Goal: Task Accomplishment & Management: Complete application form

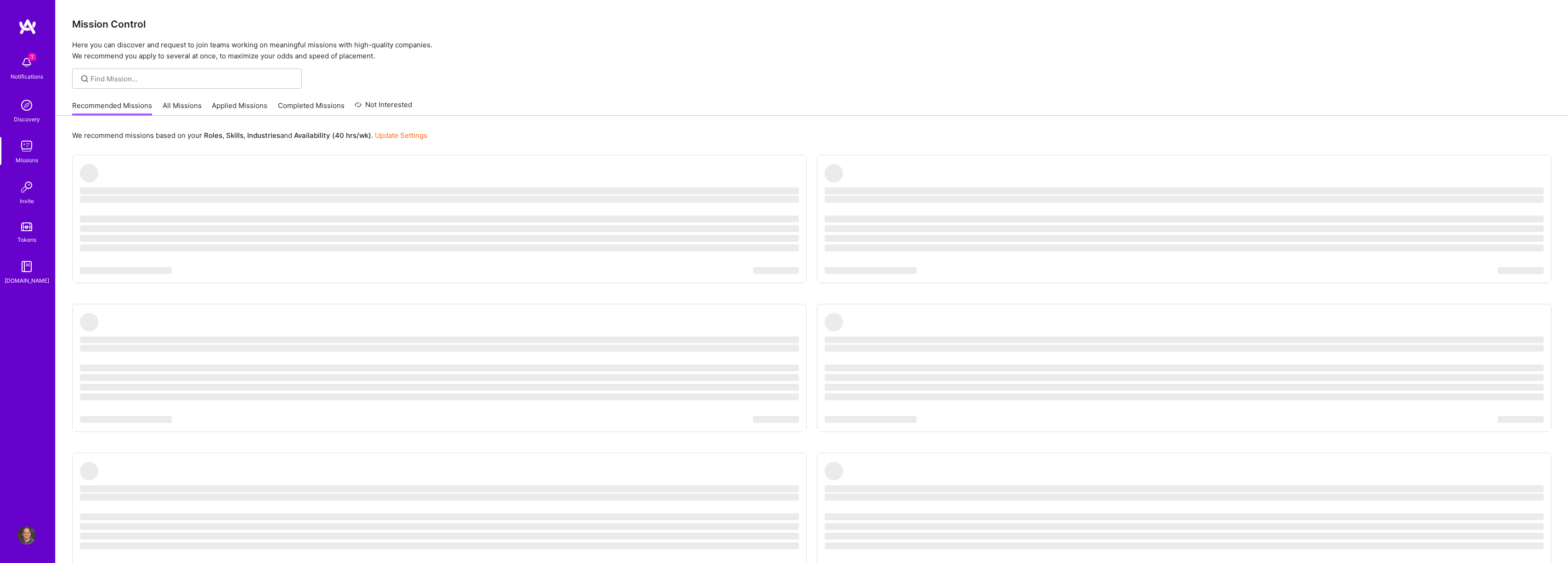
click at [28, 69] on img at bounding box center [27, 62] width 18 height 18
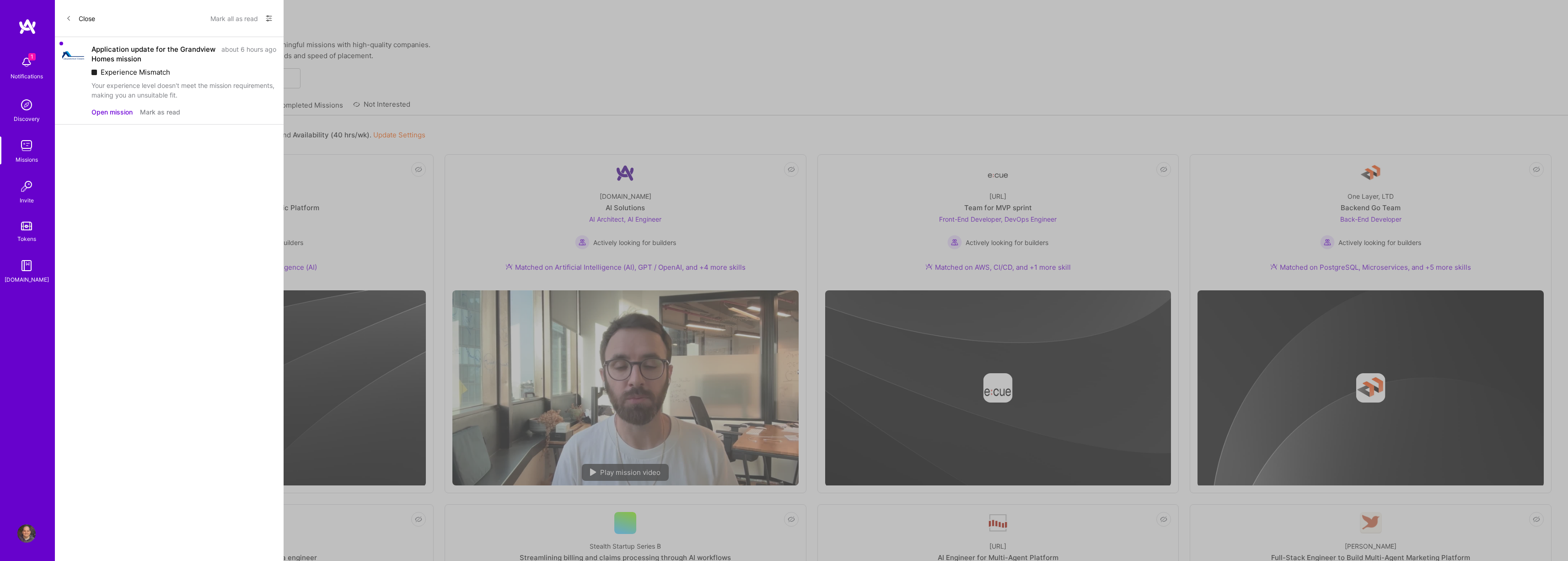
click at [153, 115] on button "Mark as read" at bounding box center [160, 112] width 40 height 10
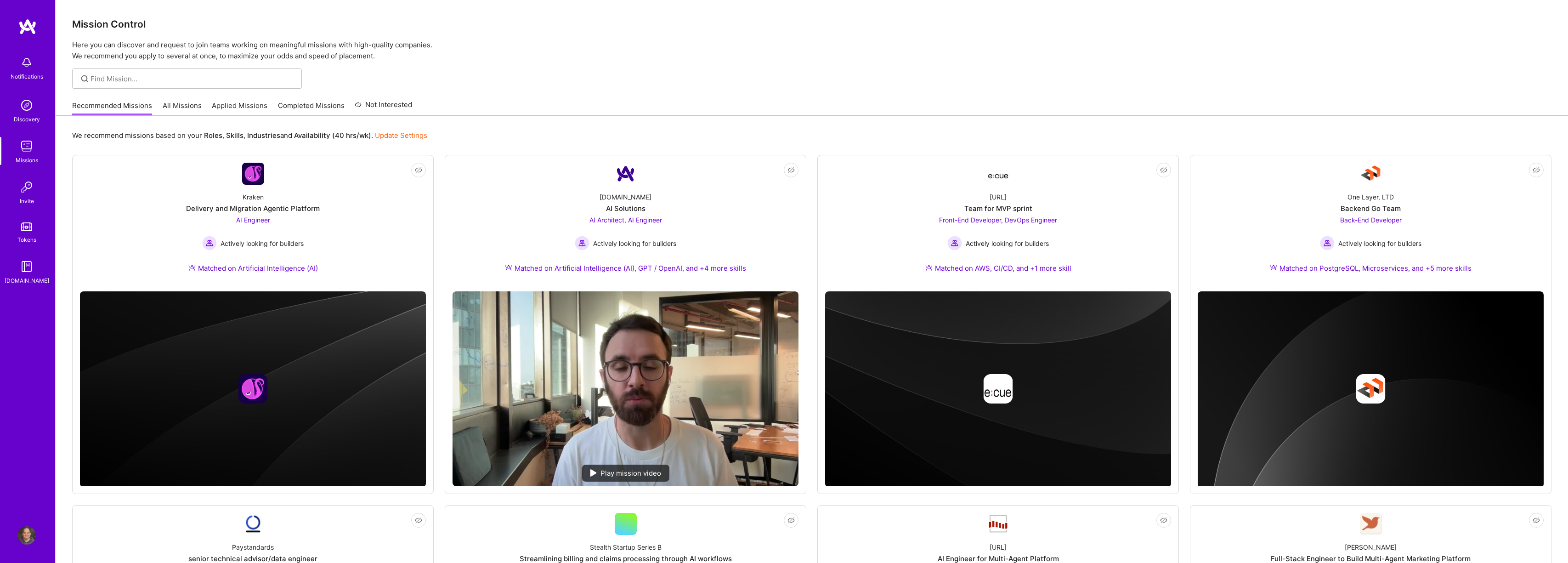
drag, startPoint x: 463, startPoint y: 78, endPoint x: 450, endPoint y: 81, distance: 13.3
click at [244, 106] on link "Applied Missions" at bounding box center [239, 108] width 56 height 15
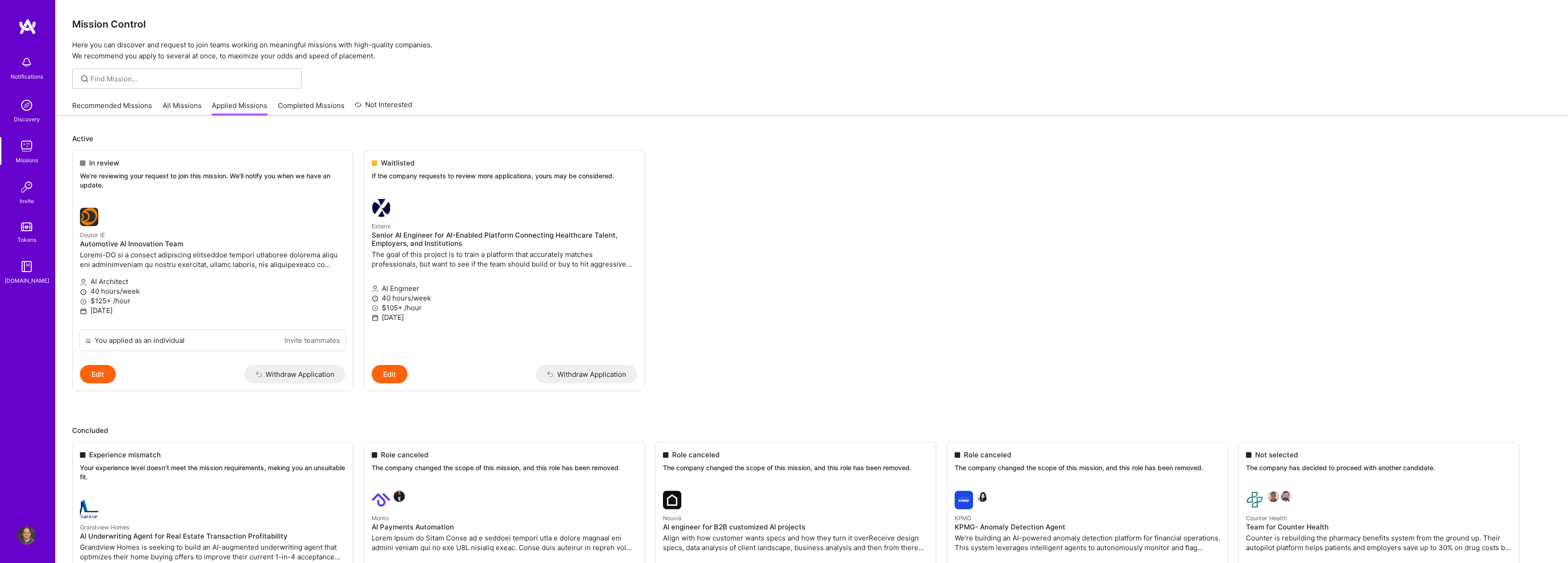
click at [127, 103] on link "Recommended Missions" at bounding box center [112, 108] width 80 height 15
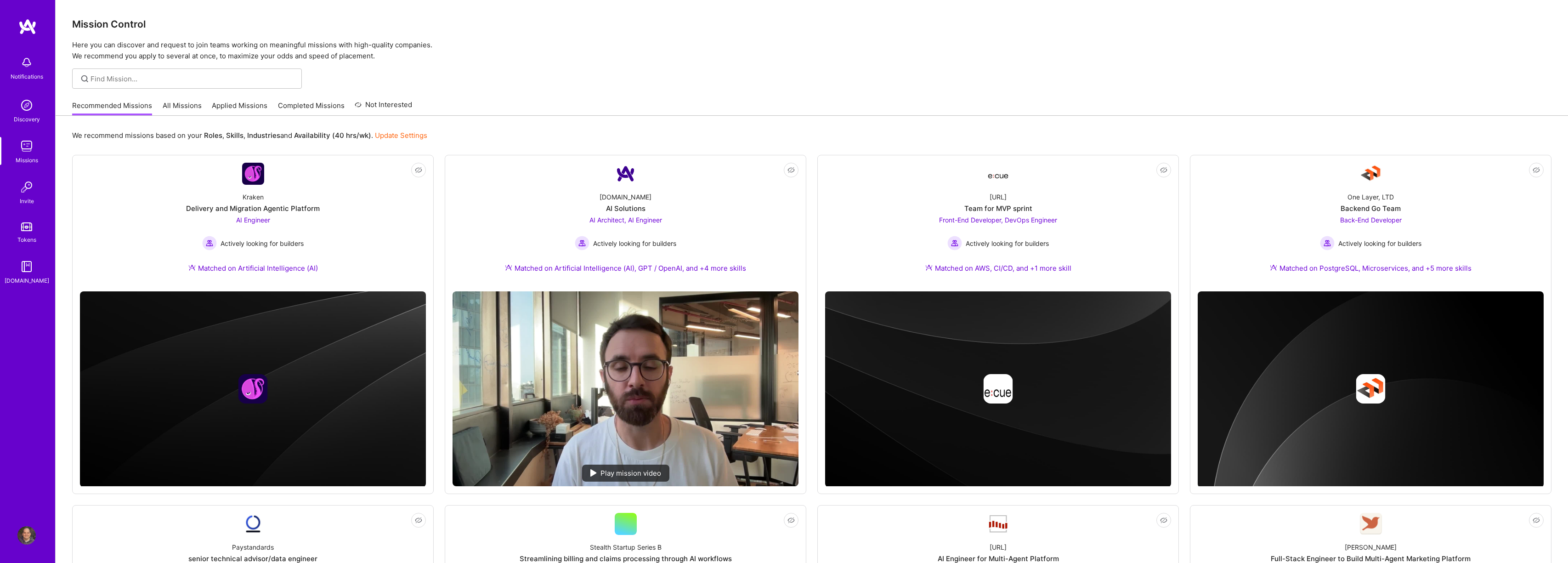
click at [127, 102] on link "Recommended Missions" at bounding box center [112, 108] width 80 height 15
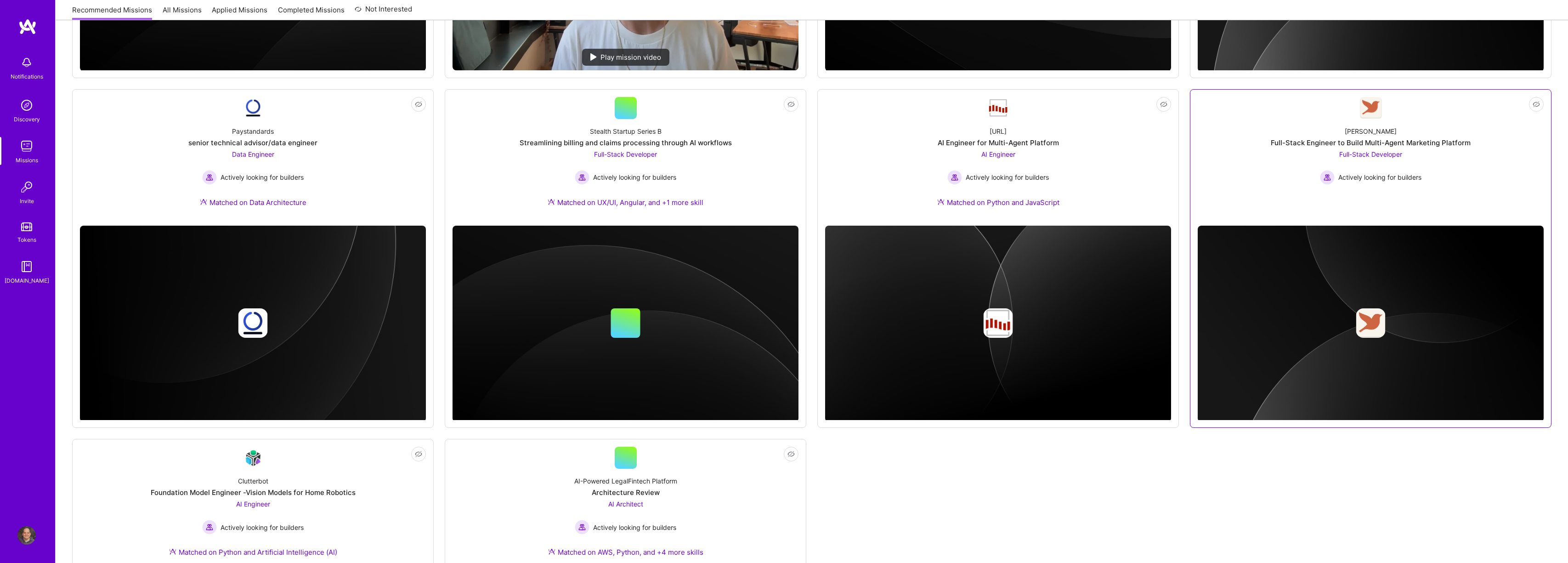
scroll to position [476, 0]
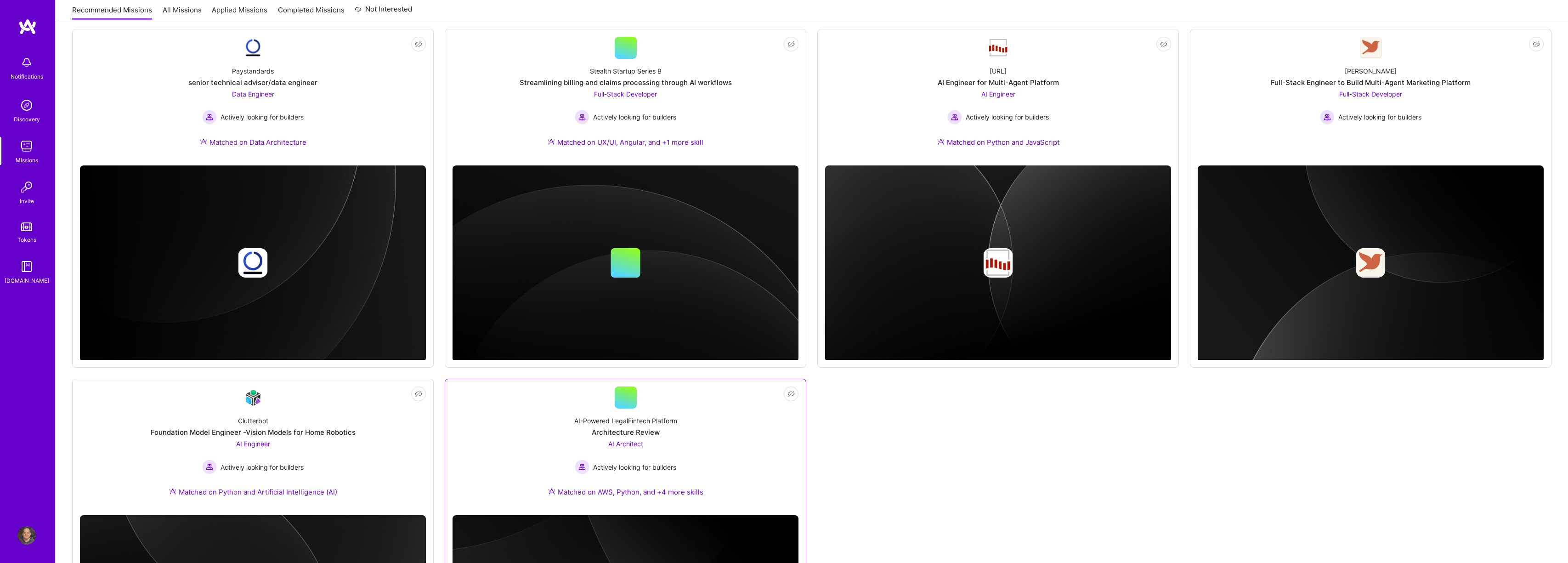
click at [681, 428] on div "AI-Powered LegalFintech Platform Architecture Review AI Architect Actively look…" at bounding box center [625, 458] width 346 height 99
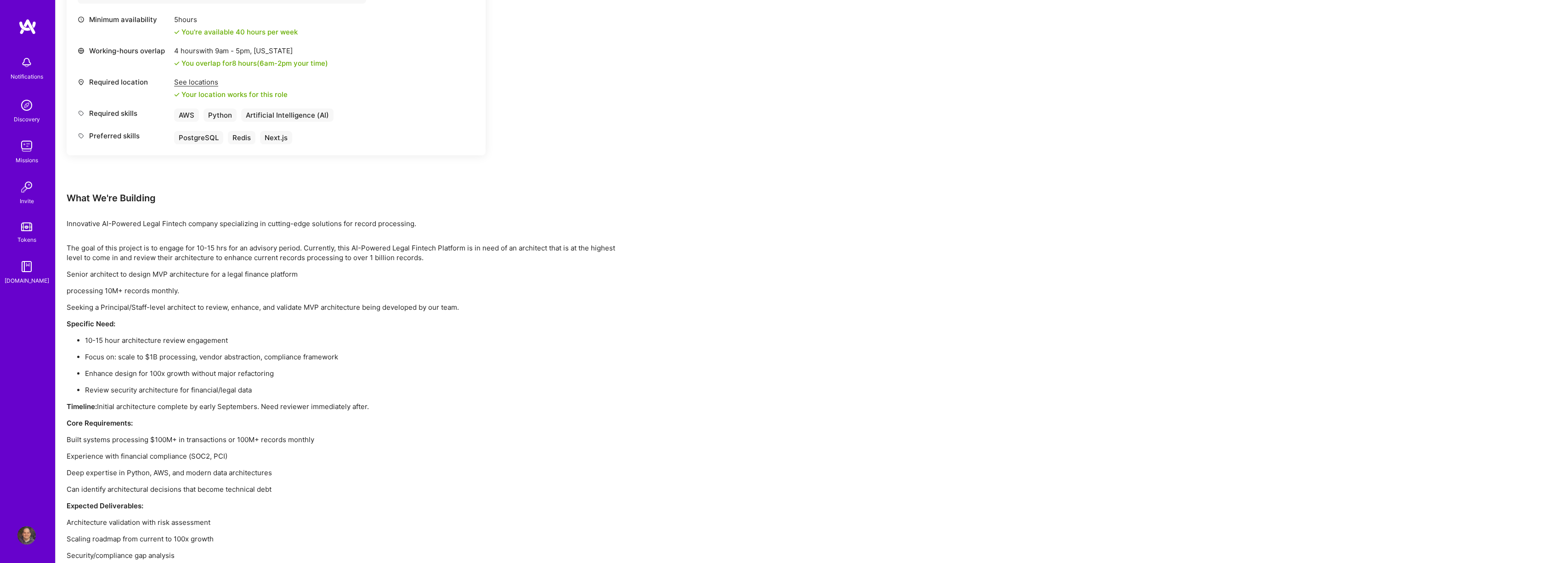
scroll to position [470, 0]
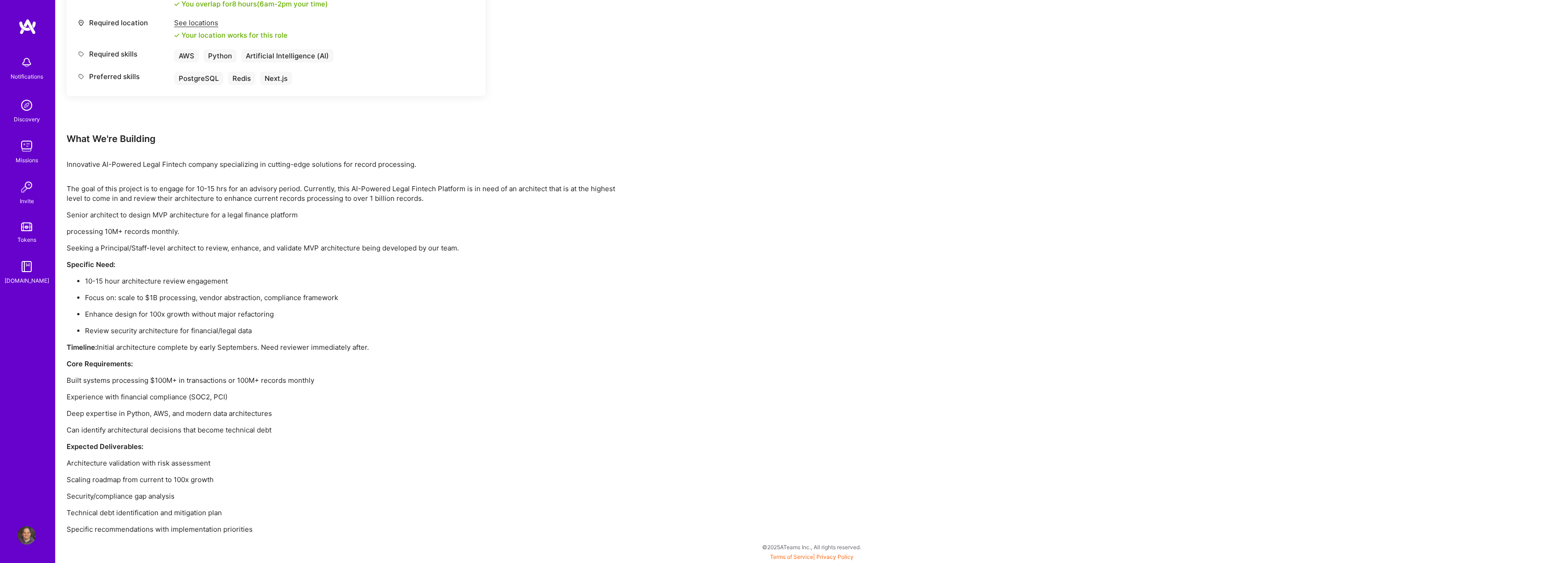
click at [71, 379] on p "Built systems processing $100M+ in transactions or 100M+ records monthly" at bounding box center [342, 380] width 551 height 10
drag, startPoint x: 71, startPoint y: 379, endPoint x: 267, endPoint y: 400, distance: 197.1
click at [267, 400] on div "The goal of this project is to engage for 10-15 hrs for an advisory period. Cur…" at bounding box center [342, 359] width 551 height 350
copy div "Built systems processing $100M+ in transactions or 100M+ records monthly Experi…"
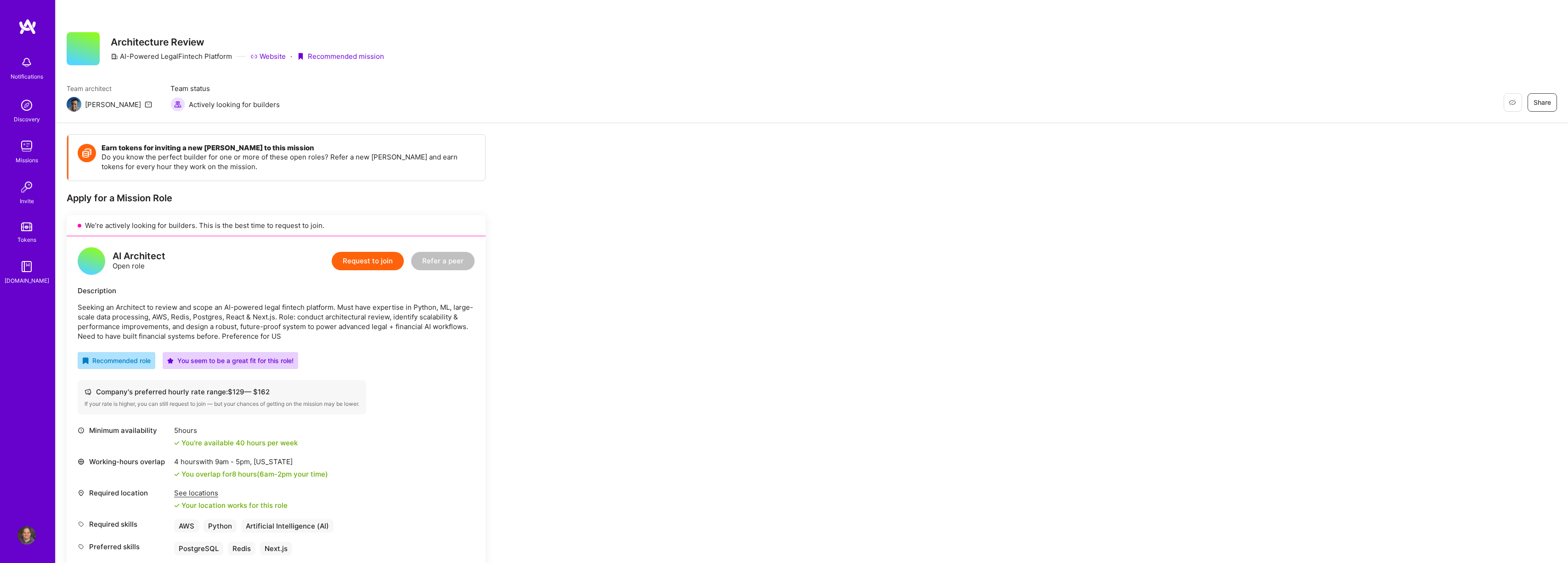
click at [358, 256] on button "Request to join" at bounding box center [368, 261] width 72 height 18
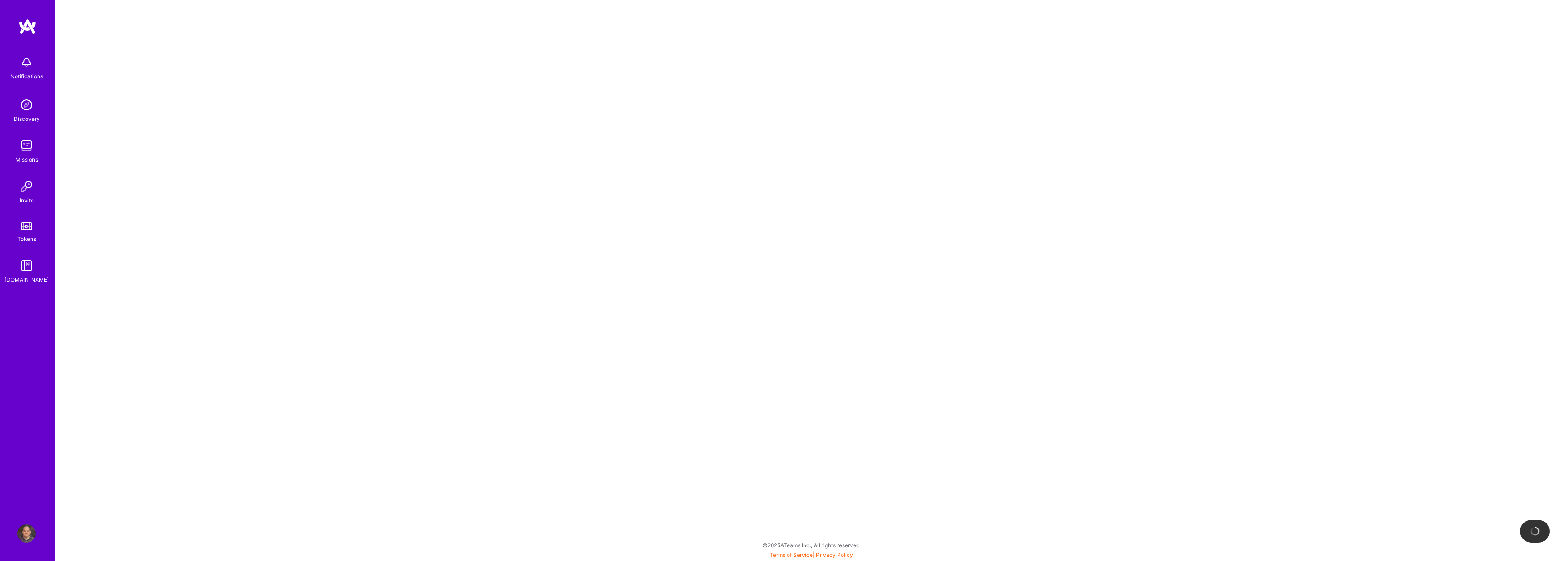
select select "US"
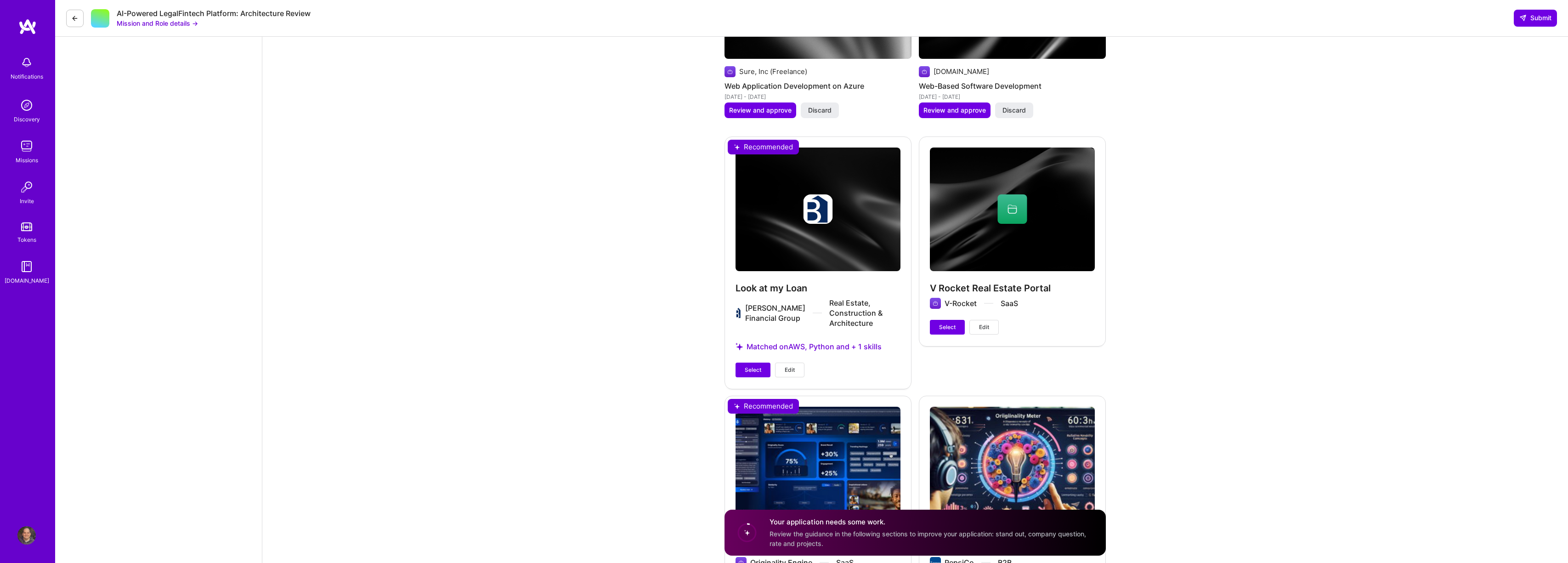
scroll to position [2272, 0]
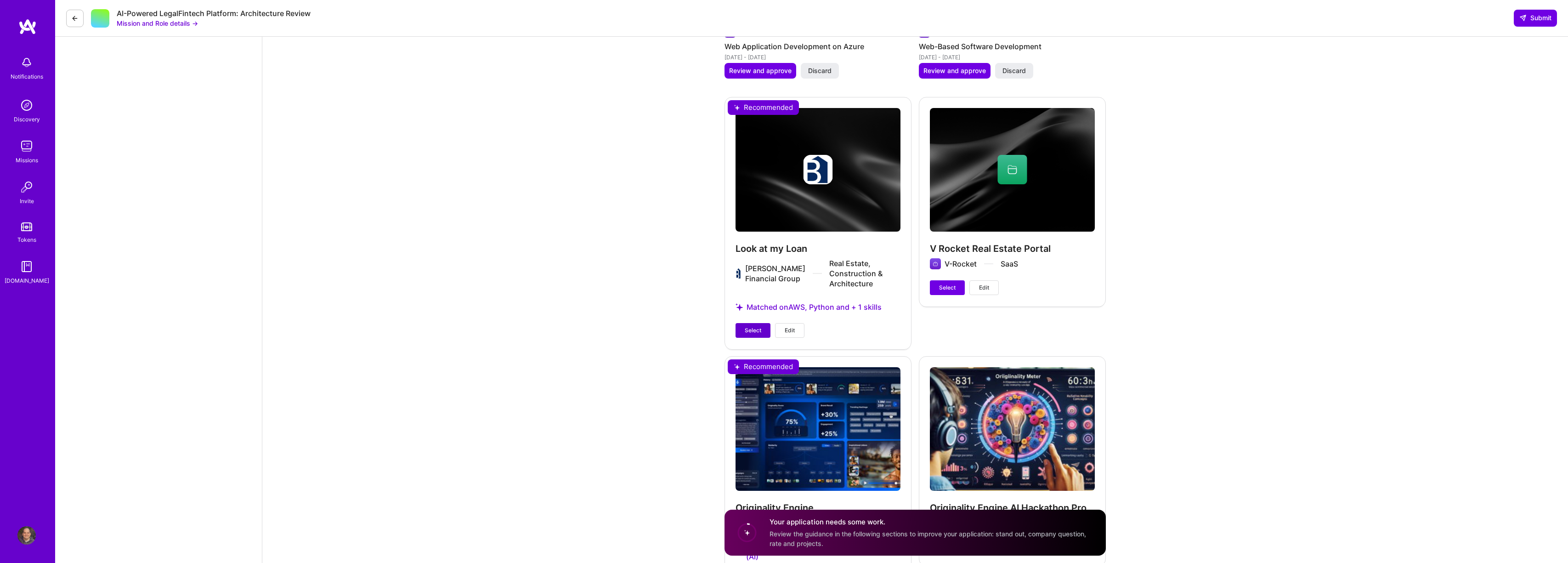
click at [749, 330] on span "Select" at bounding box center [753, 331] width 17 height 9
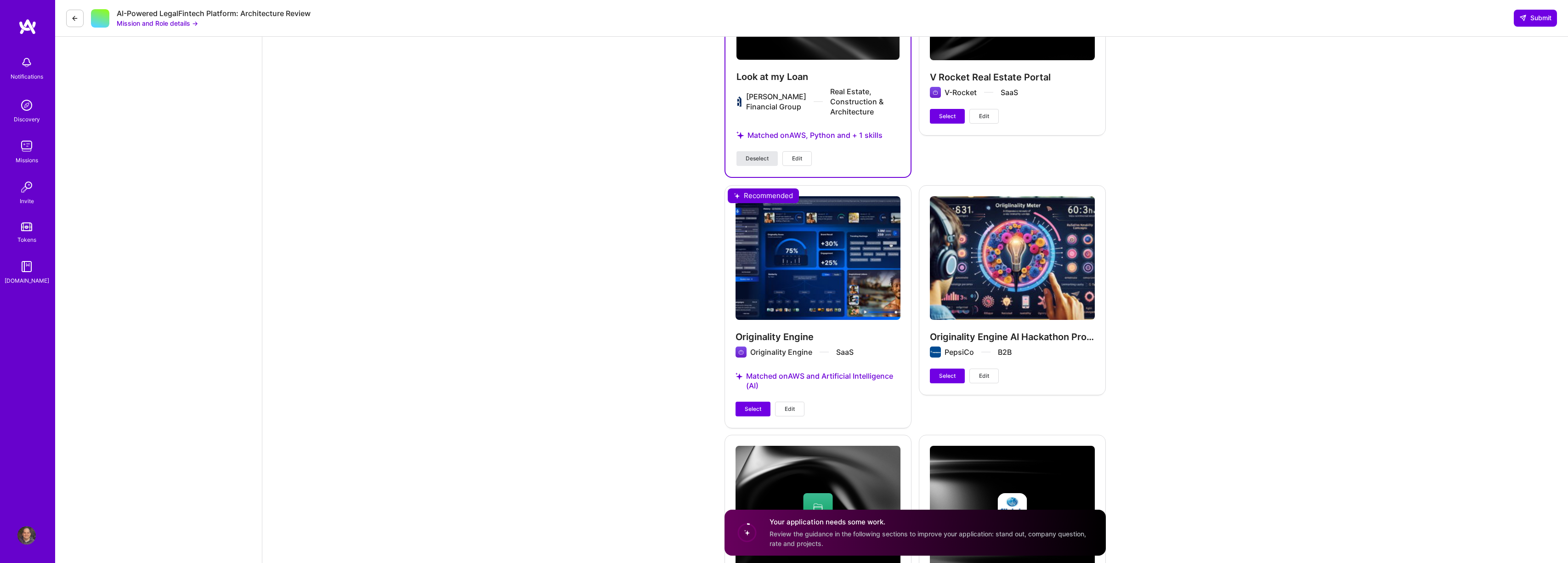
scroll to position [2541, 0]
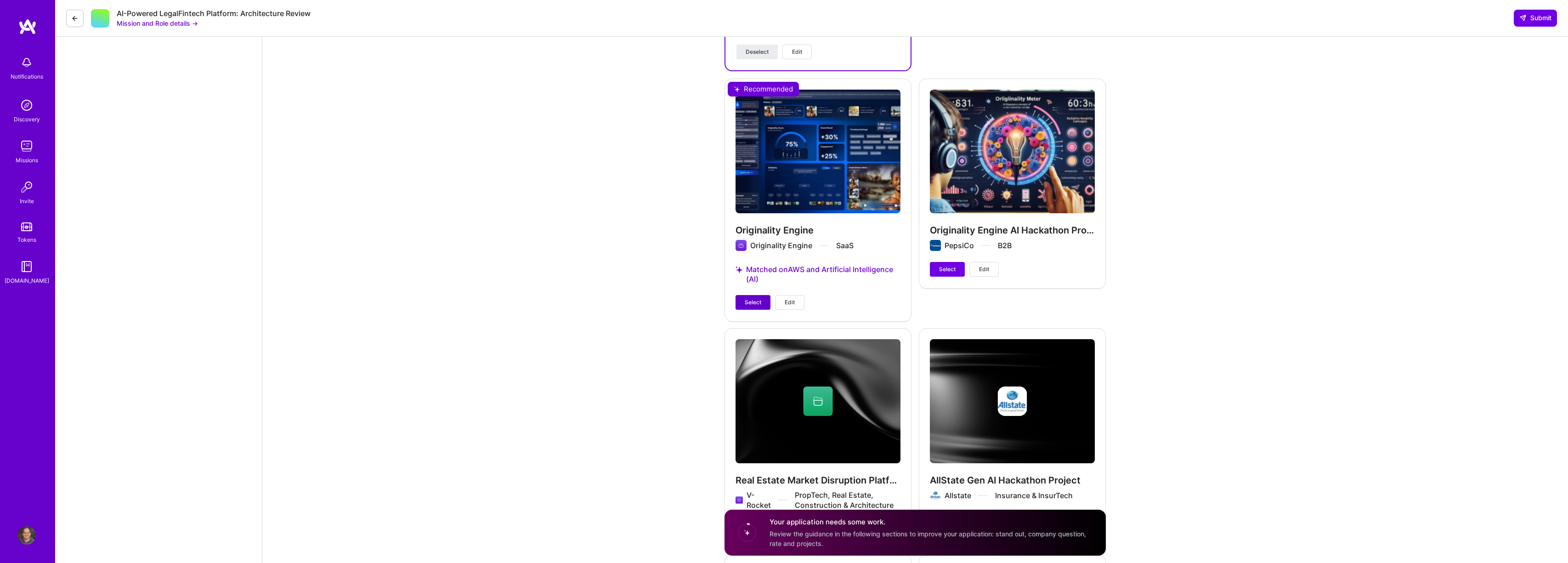
click at [753, 300] on span "Select" at bounding box center [753, 303] width 17 height 9
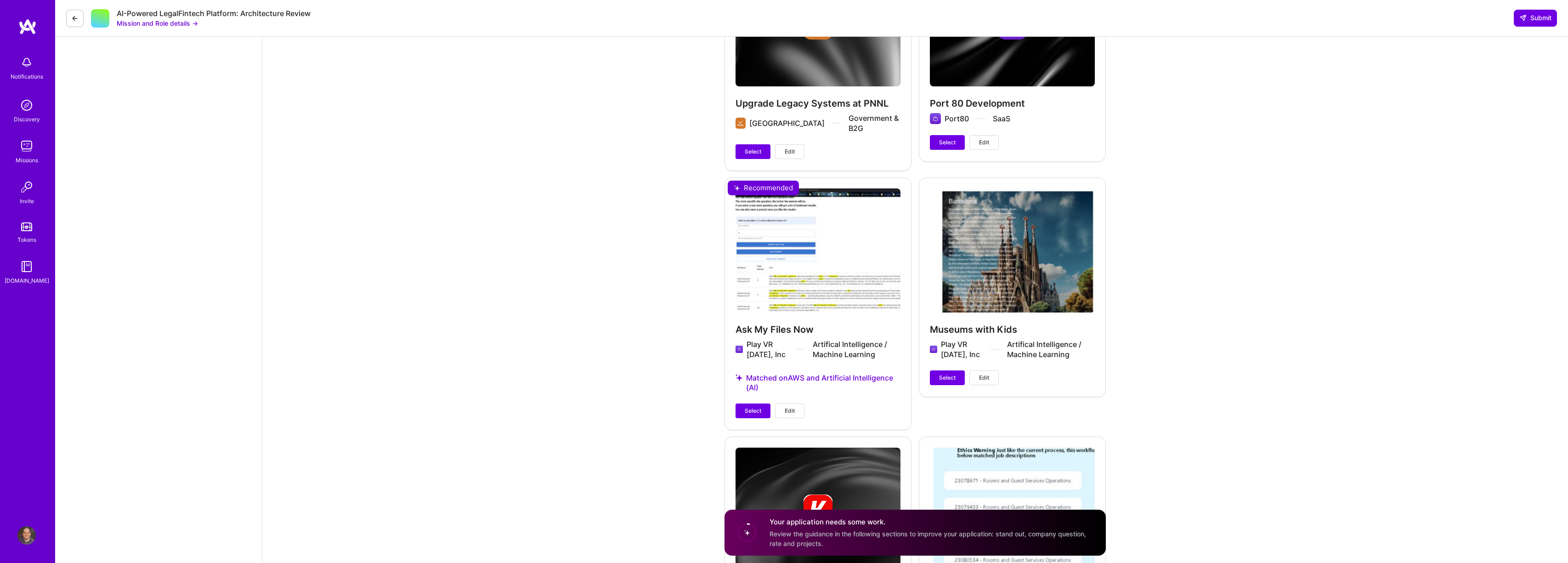
scroll to position [3711, 0]
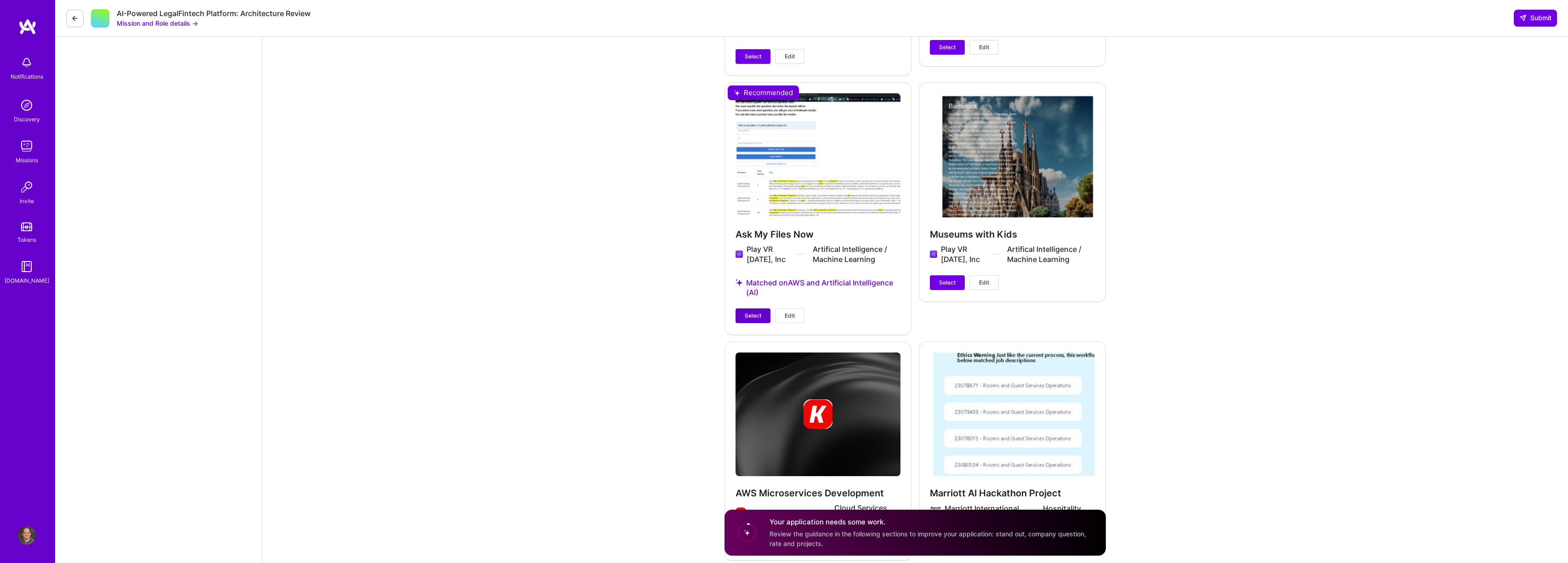
click at [753, 311] on span "Select" at bounding box center [753, 315] width 17 height 9
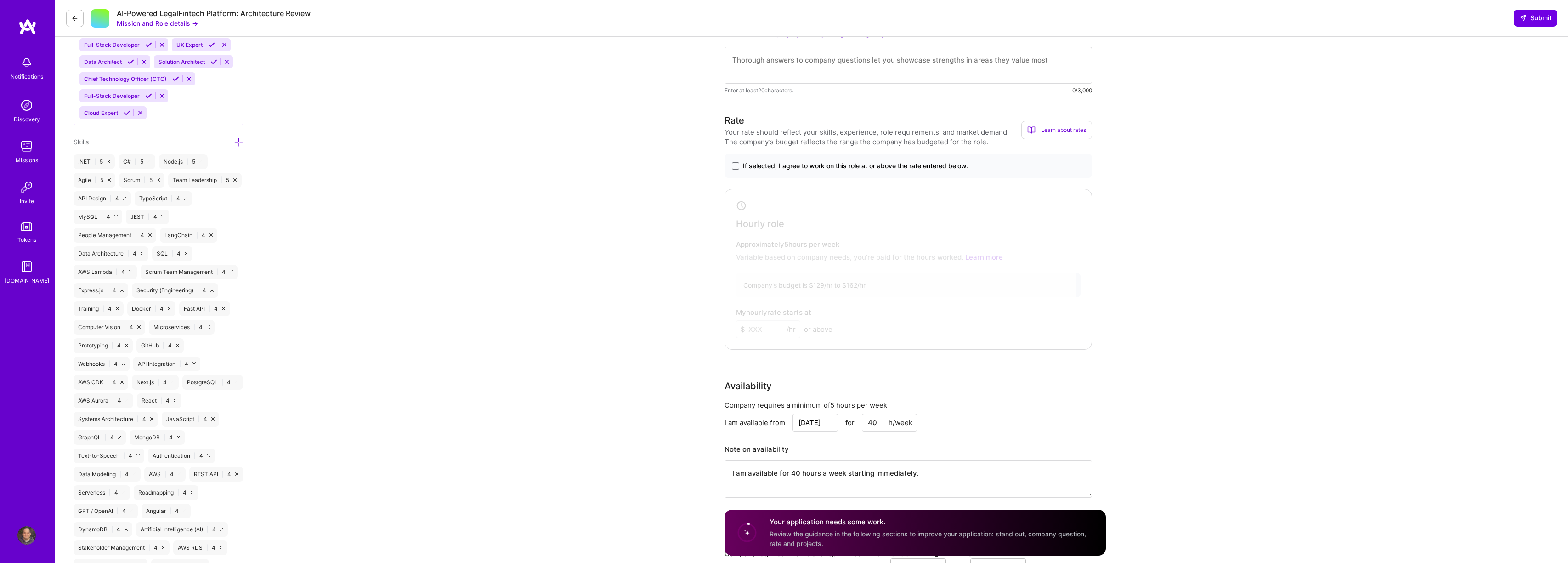
scroll to position [297, 0]
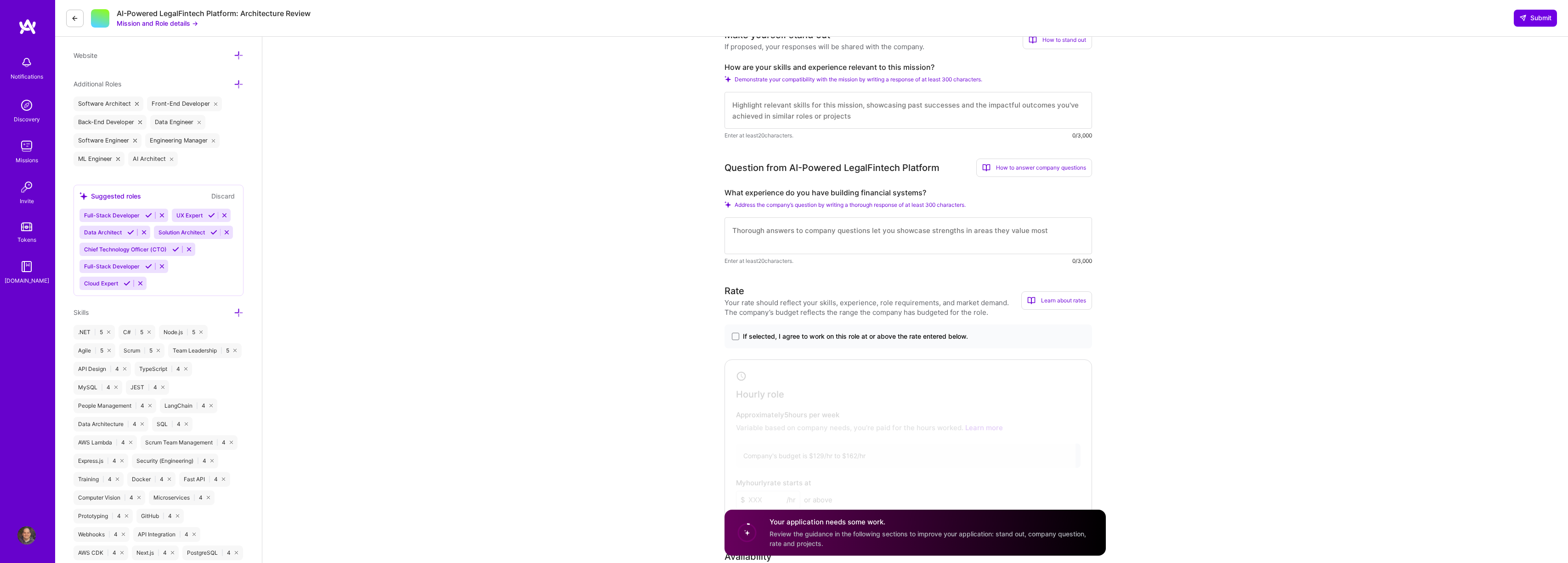
click at [790, 334] on span "If selected, I agree to work on this role at or above the rate entered below." at bounding box center [855, 336] width 225 height 9
click at [0, 0] on input "If selected, I agree to work on this role at or above the rate entered below." at bounding box center [0, 0] width 0 height 0
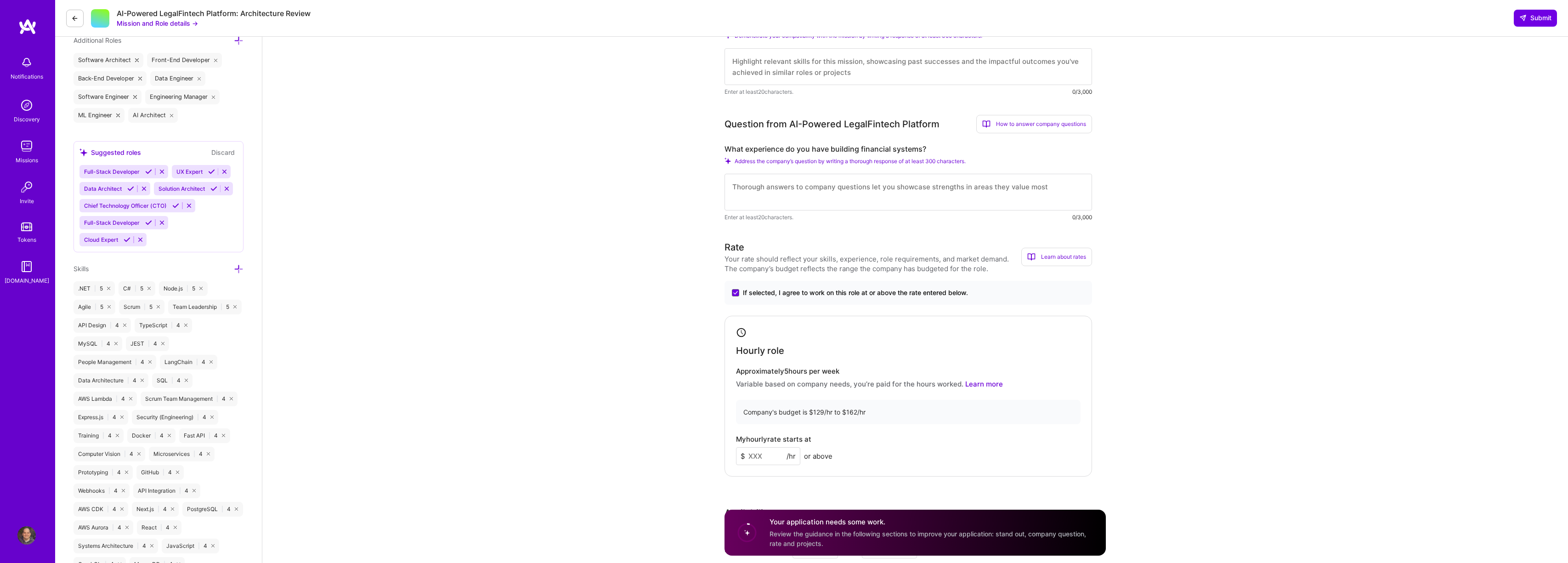
scroll to position [370, 0]
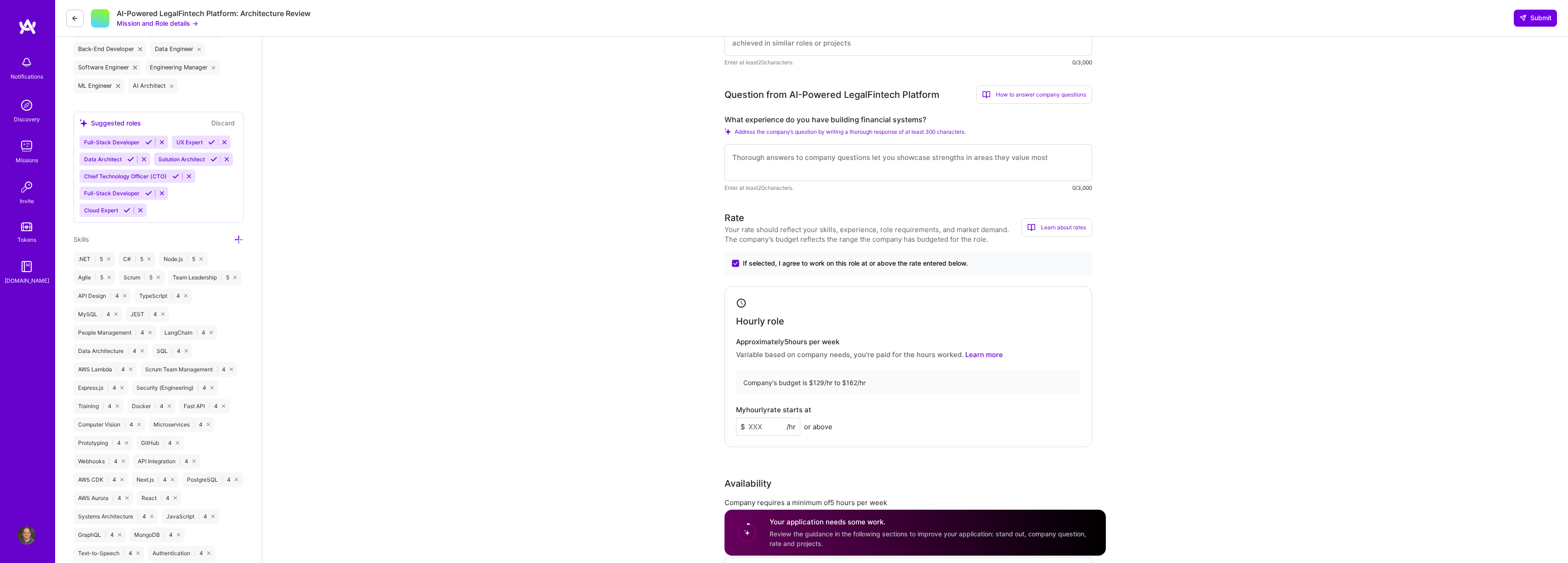
click at [762, 430] on input at bounding box center [768, 426] width 64 height 18
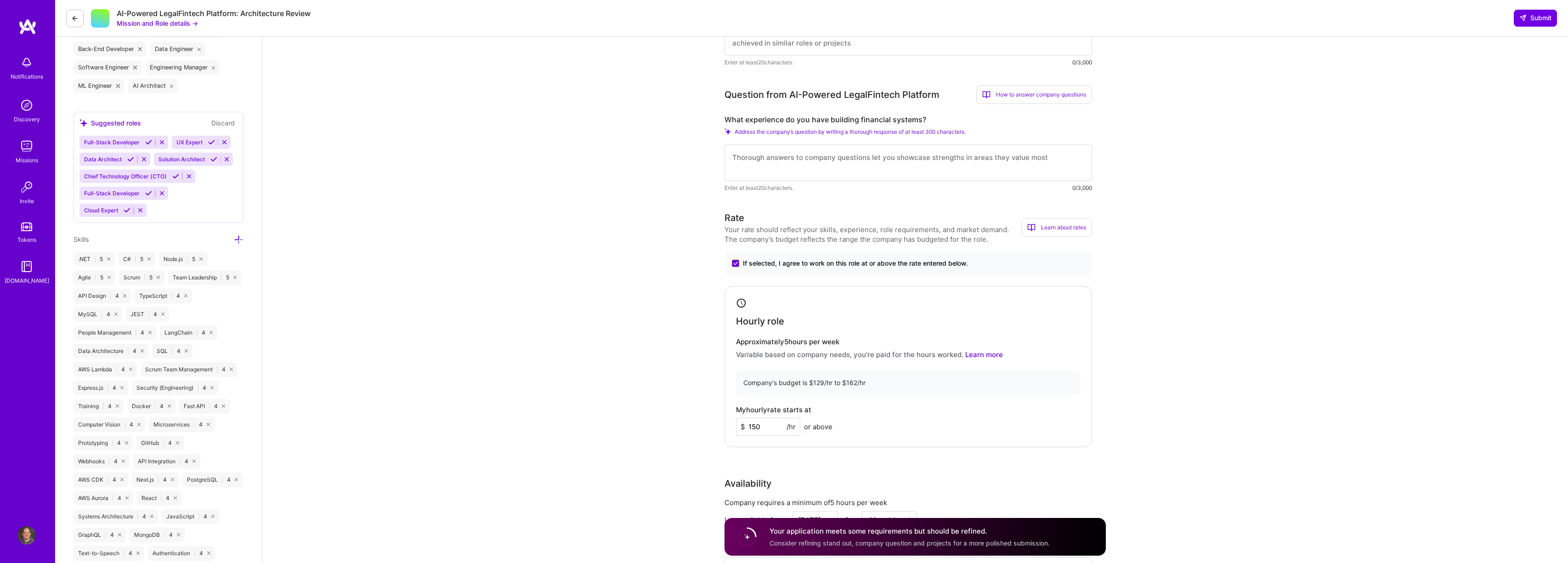
type input "150"
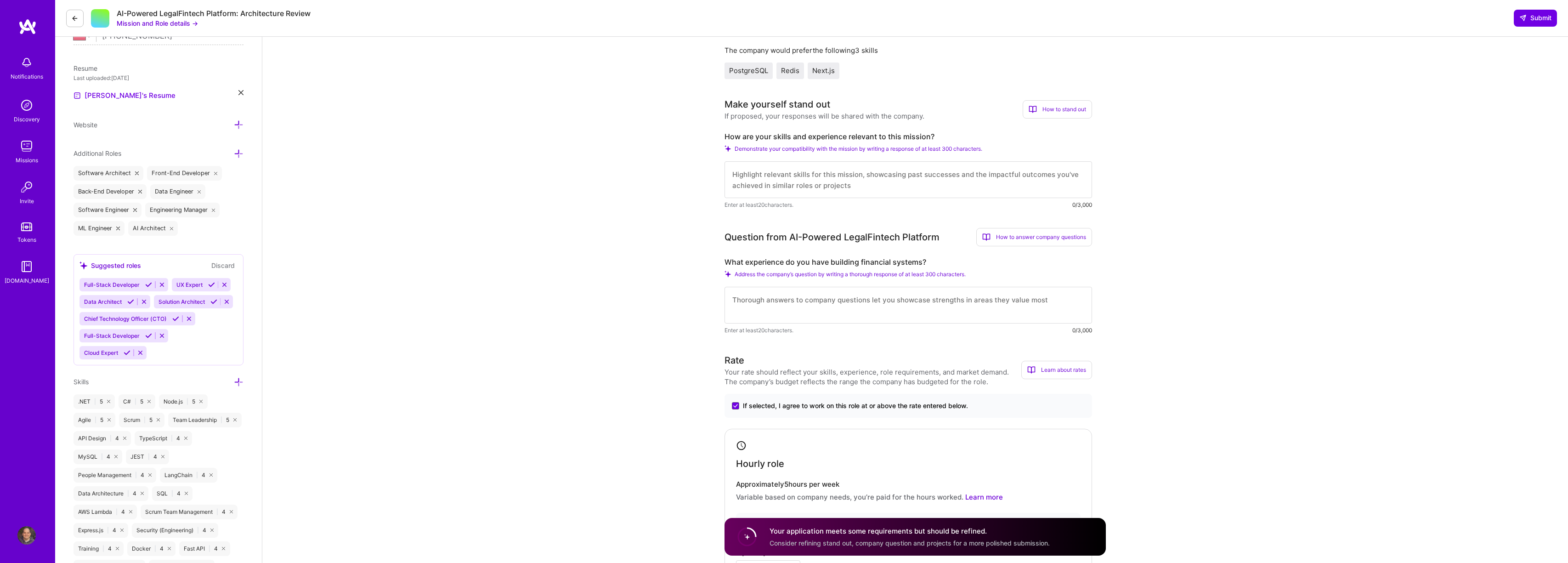
scroll to position [193, 0]
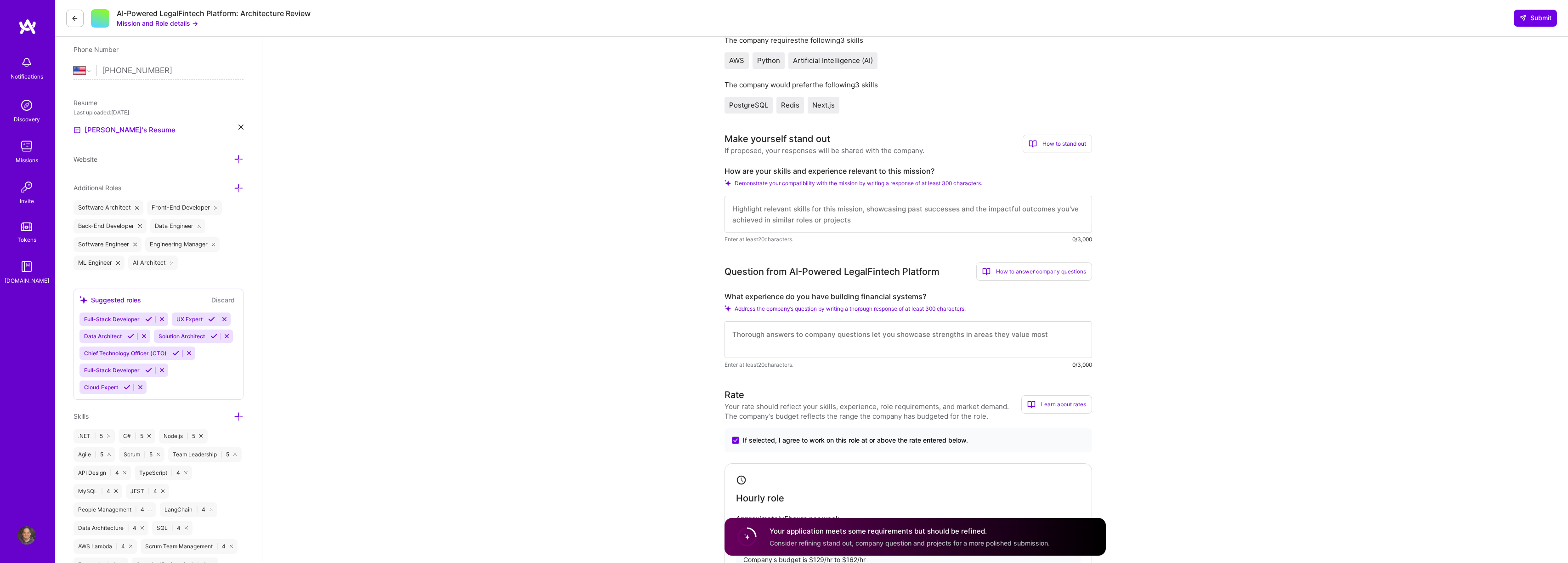
click at [783, 347] on textarea at bounding box center [908, 339] width 367 height 37
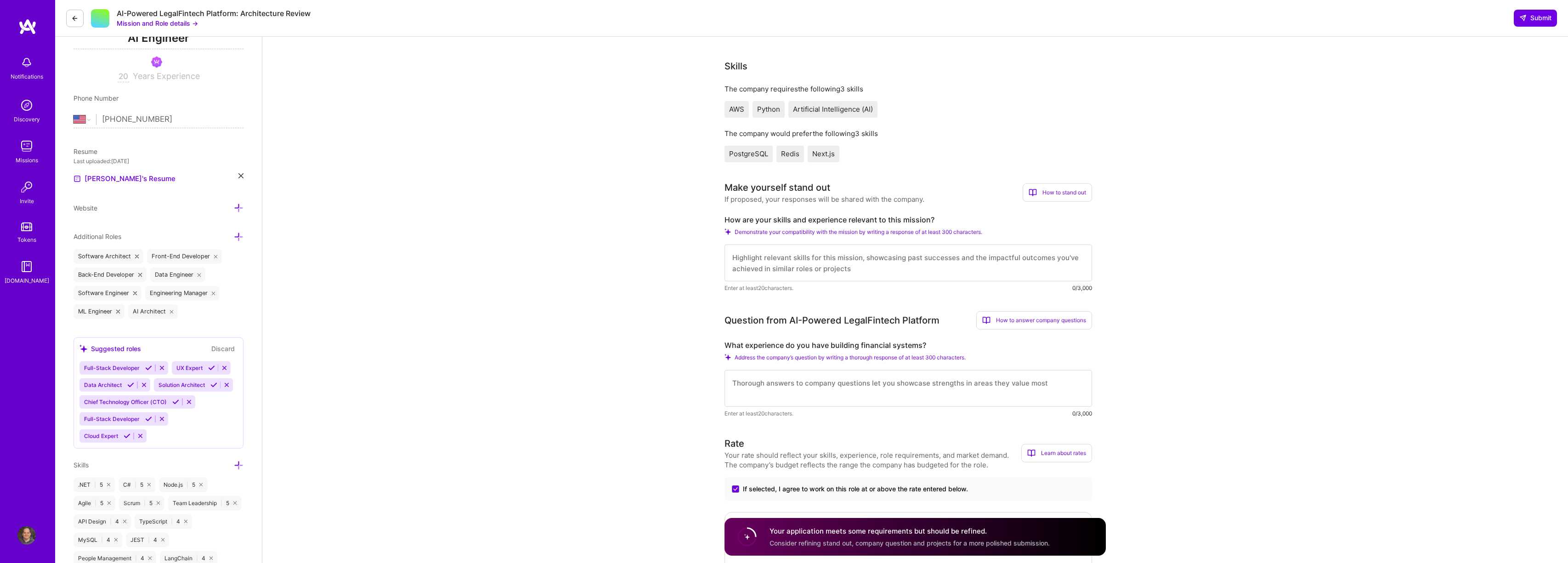
scroll to position [46, 0]
